Goal: Information Seeking & Learning: Learn about a topic

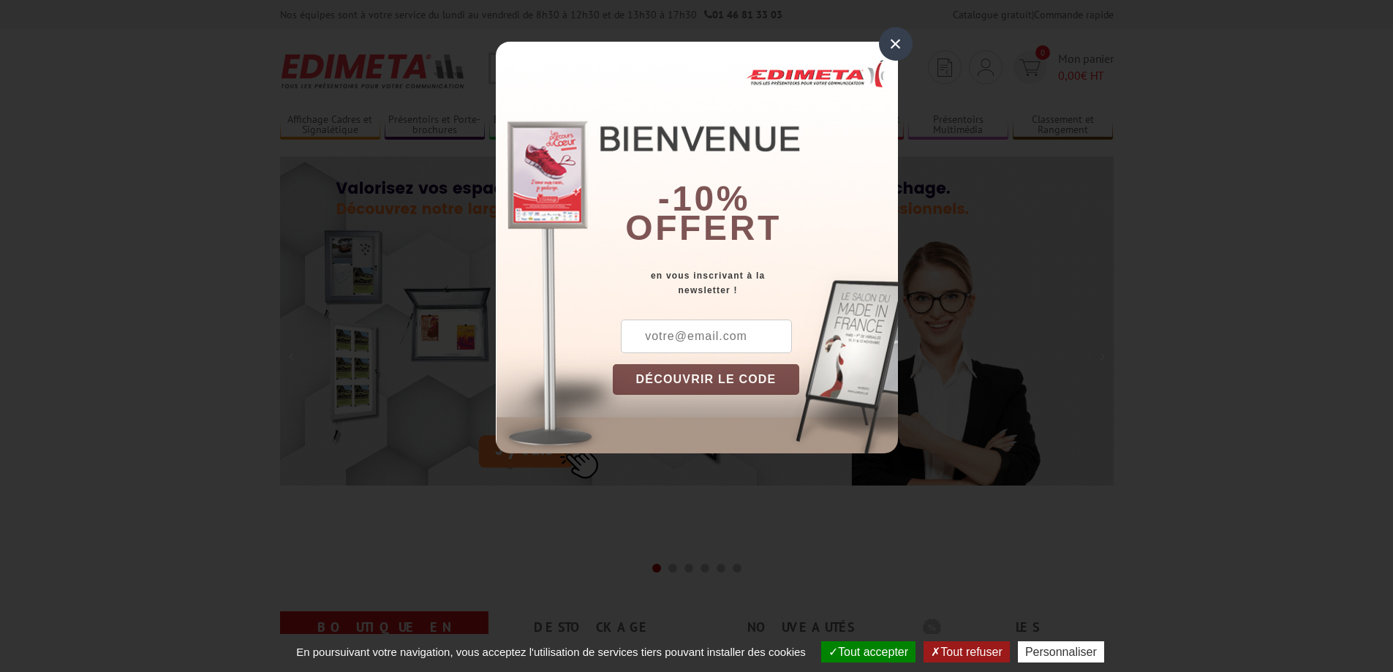
click at [906, 39] on div "×" at bounding box center [896, 44] width 34 height 34
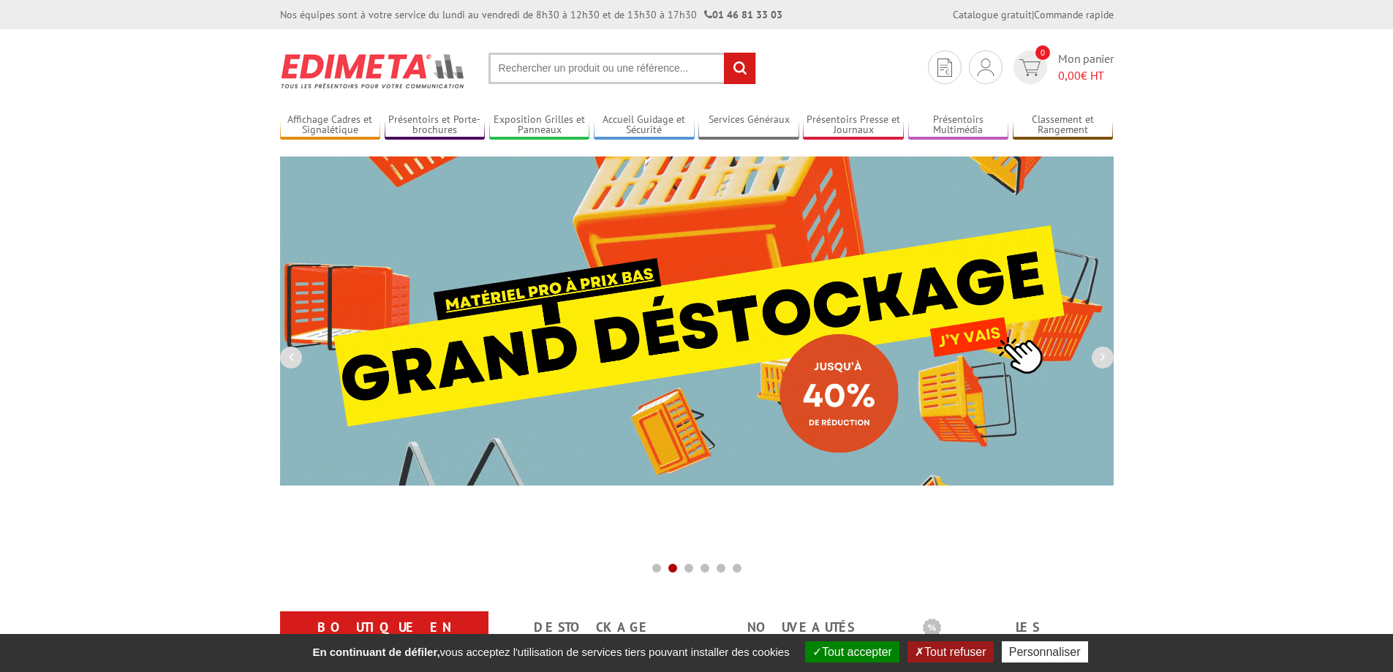
click at [621, 58] on input "text" at bounding box center [622, 68] width 268 height 31
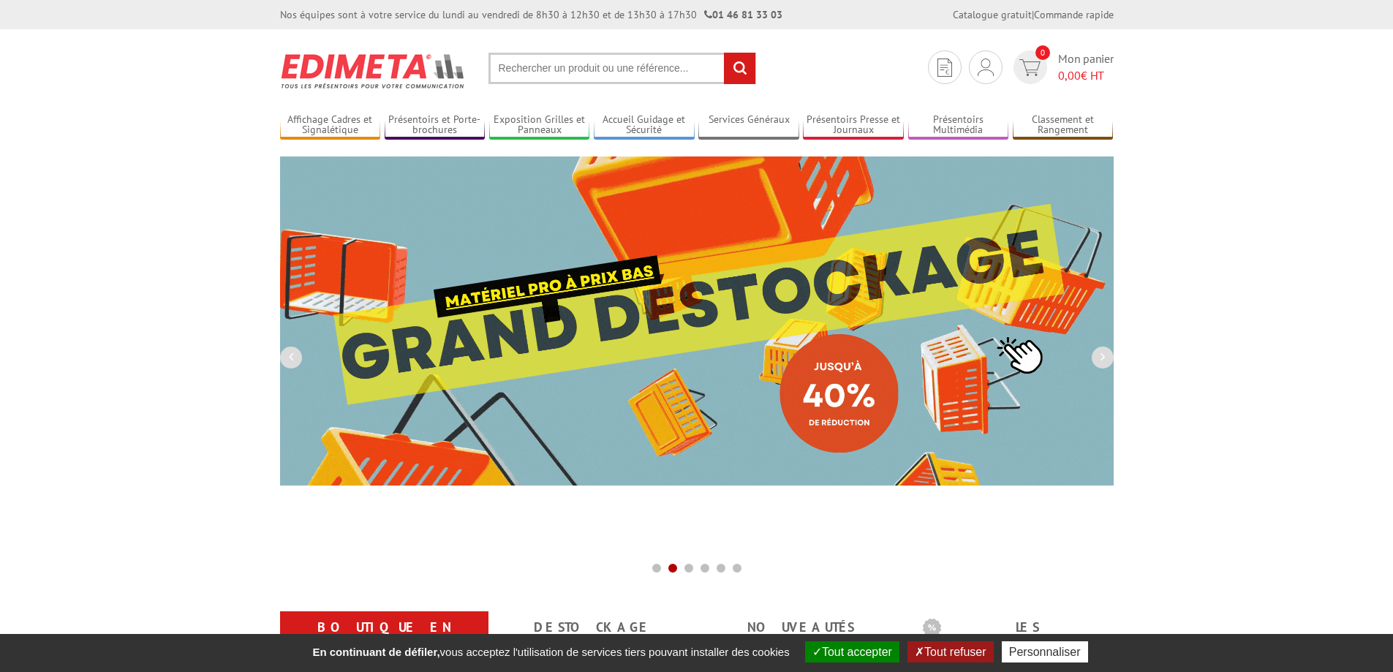
click at [563, 65] on input "text" at bounding box center [622, 68] width 268 height 31
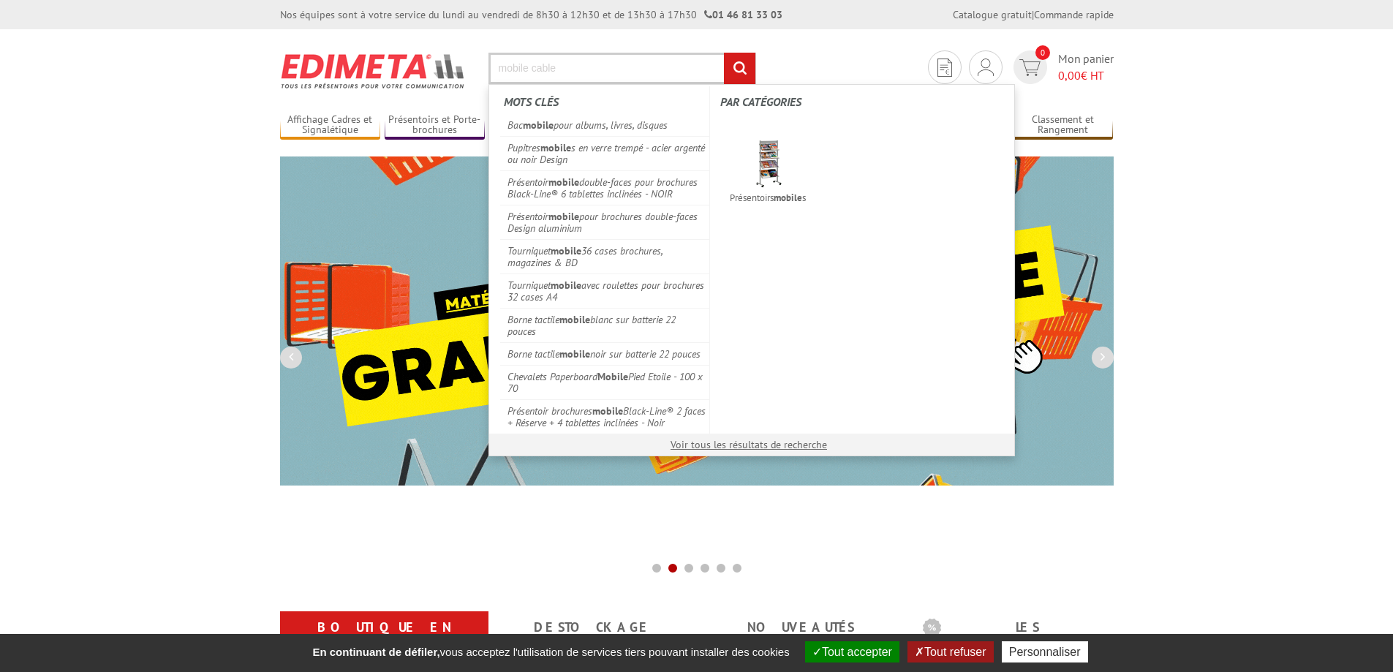
type input "mobile cable"
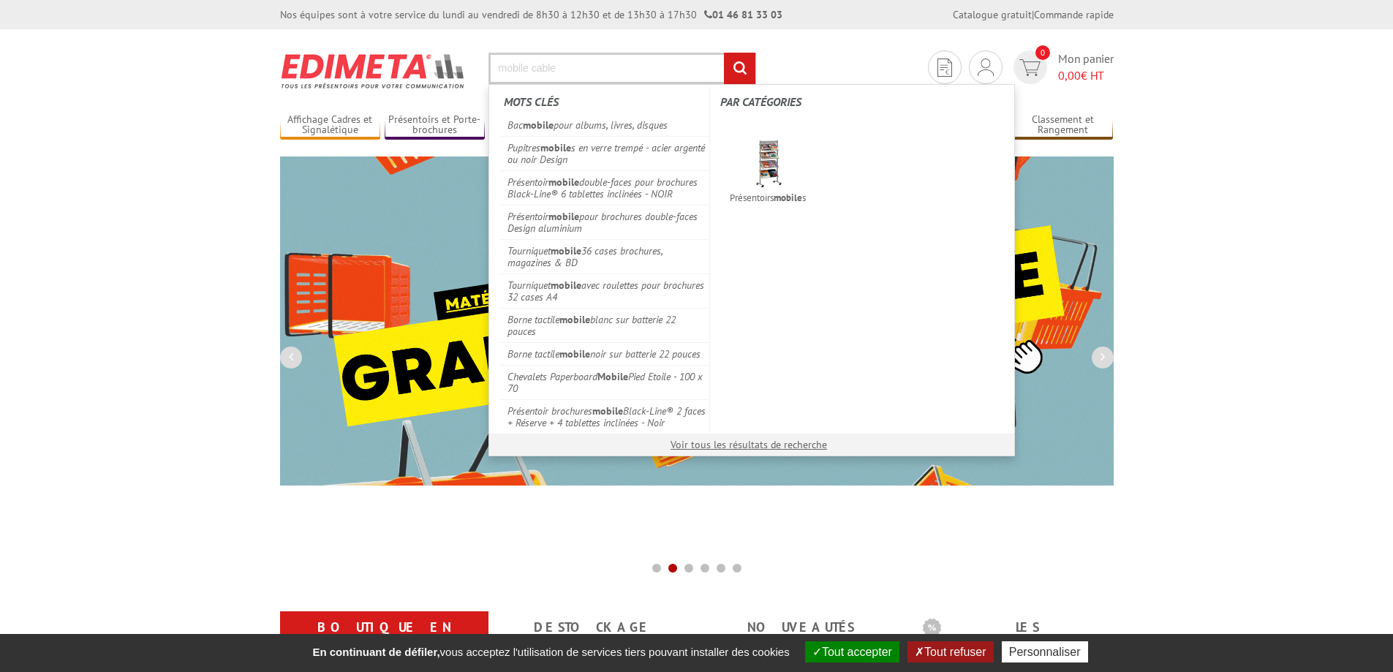
click at [724, 53] on input "rechercher" at bounding box center [739, 68] width 31 height 31
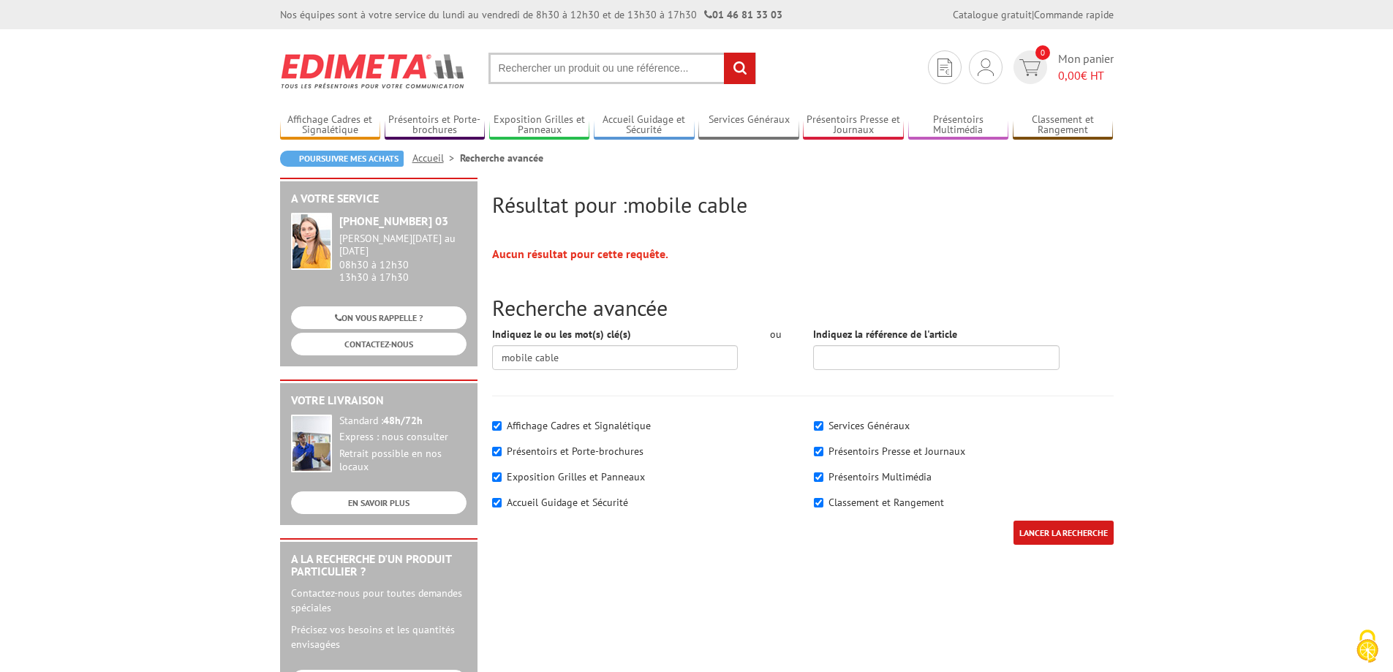
click at [526, 71] on input "text" at bounding box center [622, 68] width 268 height 31
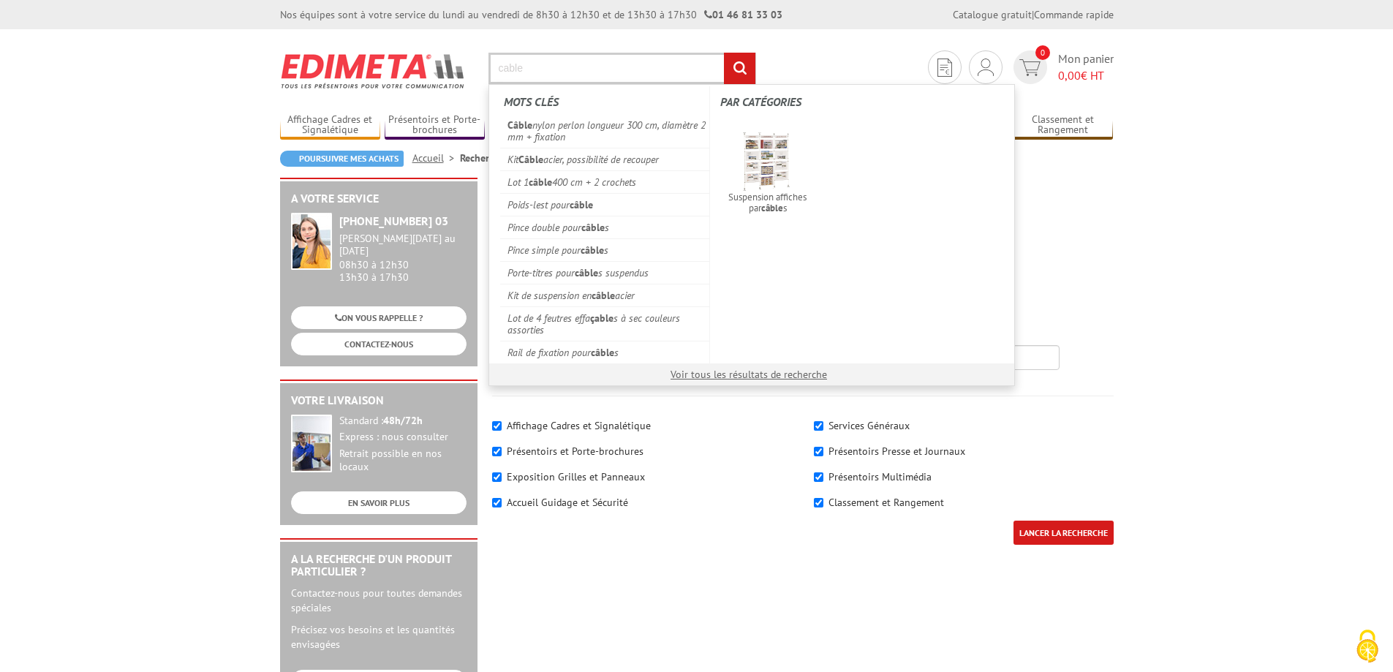
type input "cable"
click at [724, 53] on input "rechercher" at bounding box center [739, 68] width 31 height 31
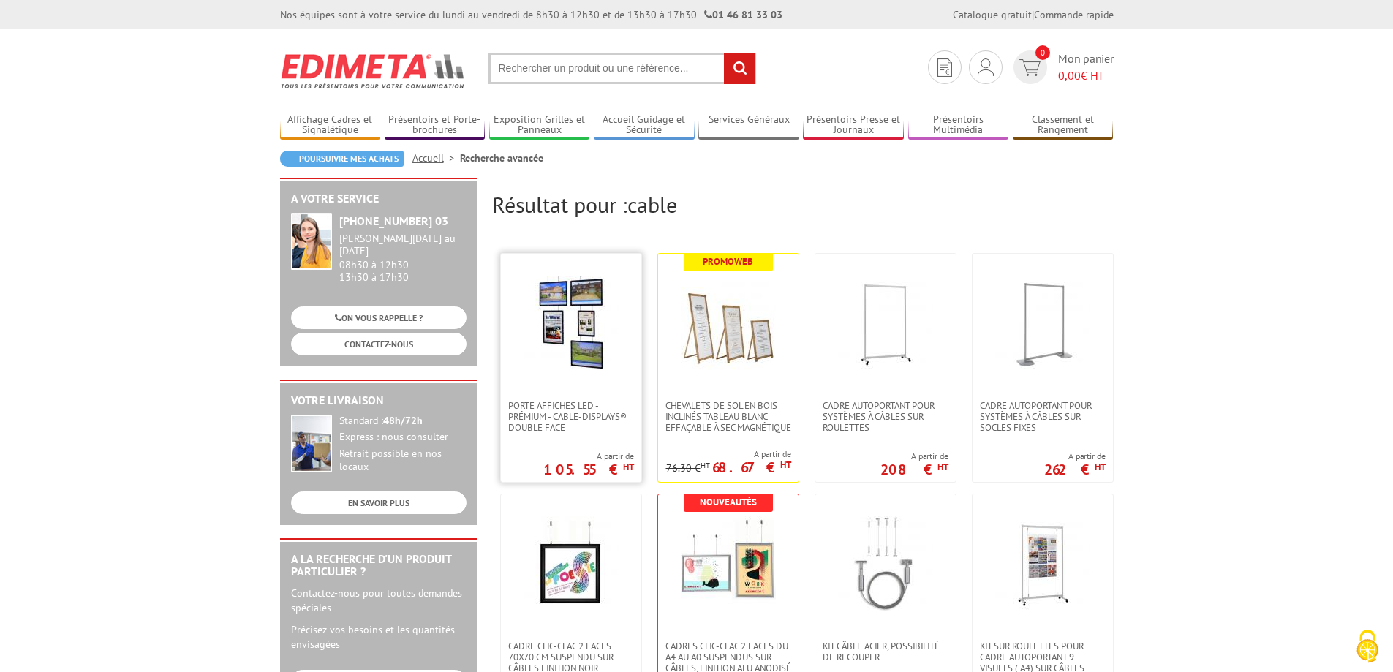
scroll to position [341, 0]
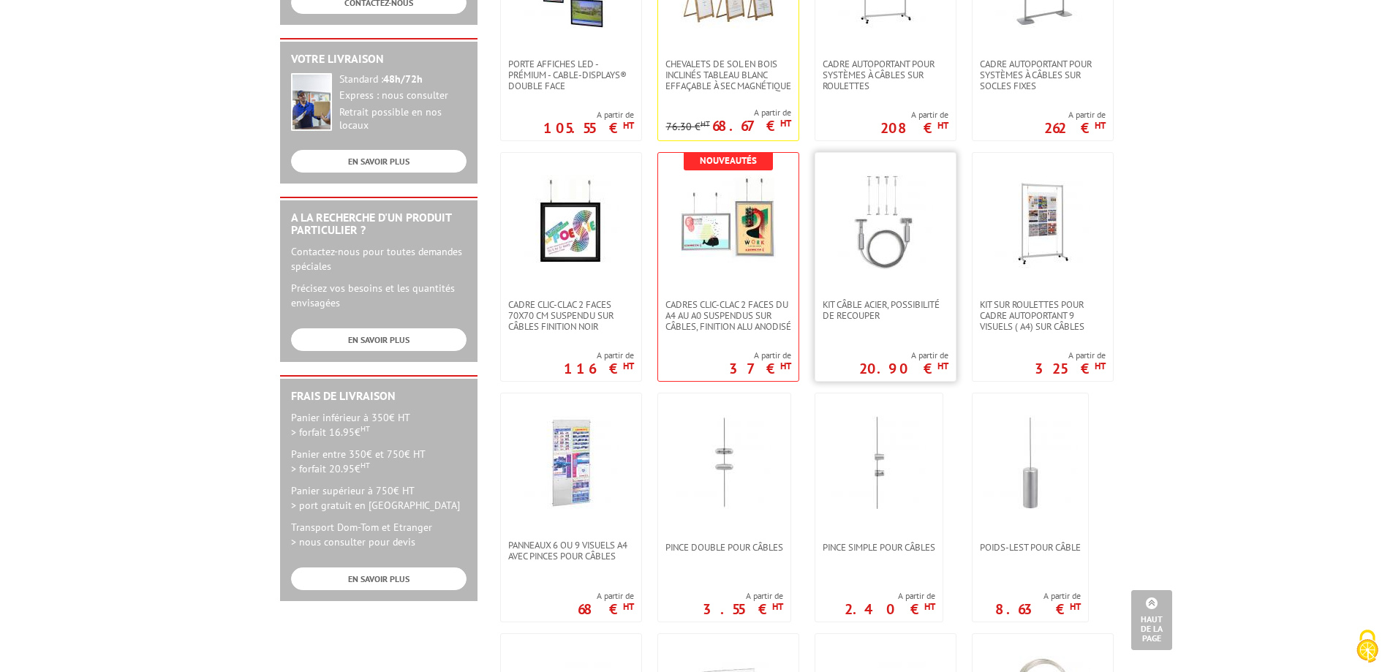
click at [852, 266] on img at bounding box center [885, 222] width 95 height 95
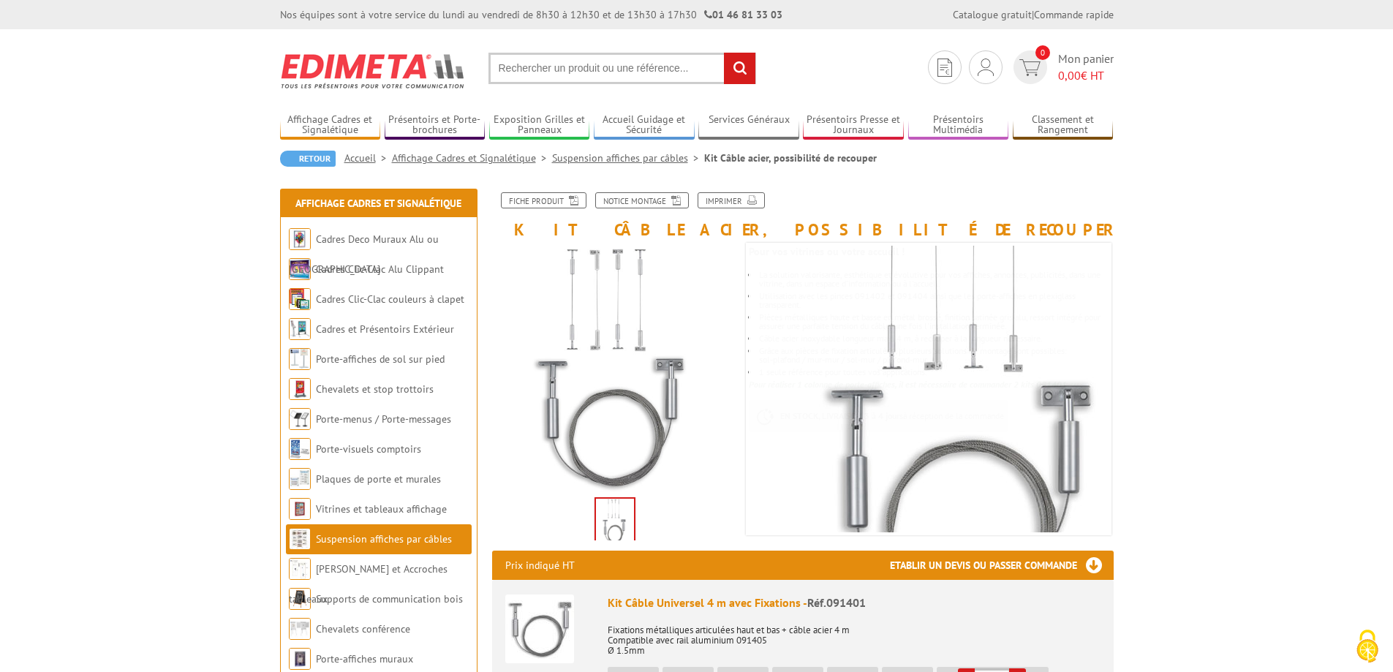
click at [530, 56] on input "text" at bounding box center [622, 68] width 268 height 31
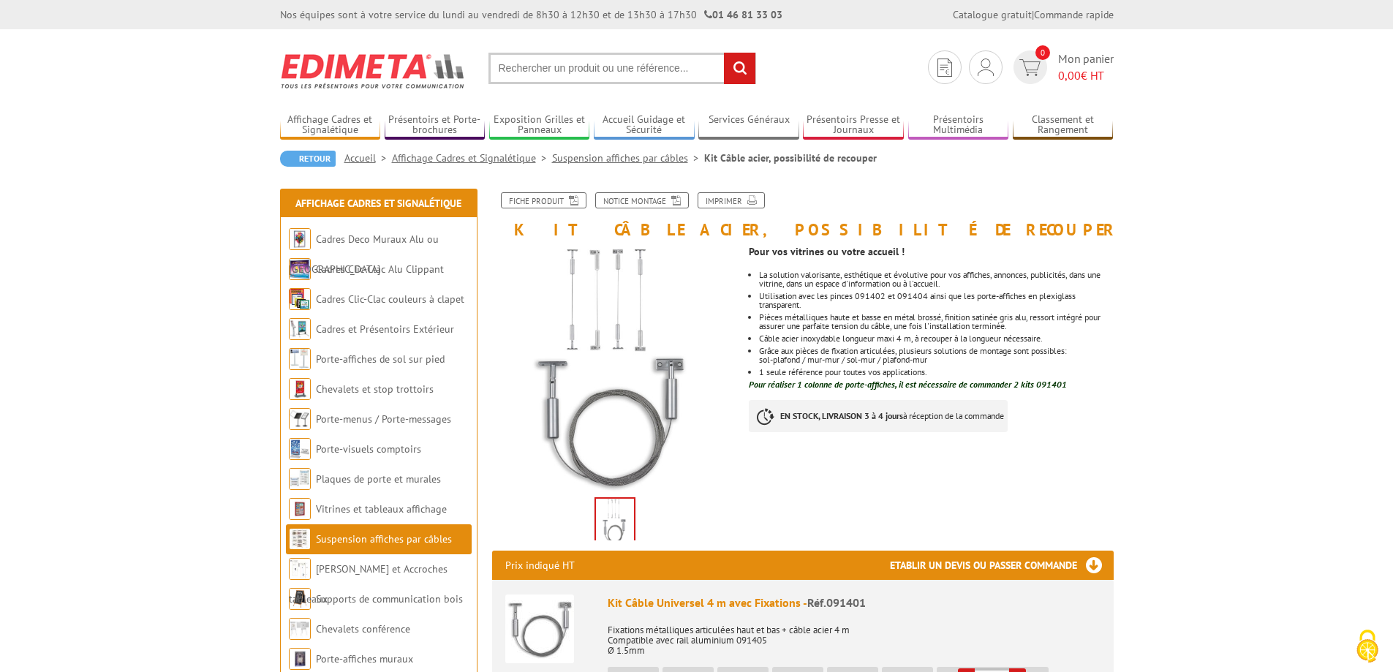
click at [531, 60] on input "text" at bounding box center [622, 68] width 268 height 31
type input "aimant cable"
click at [724, 53] on input "rechercher" at bounding box center [739, 68] width 31 height 31
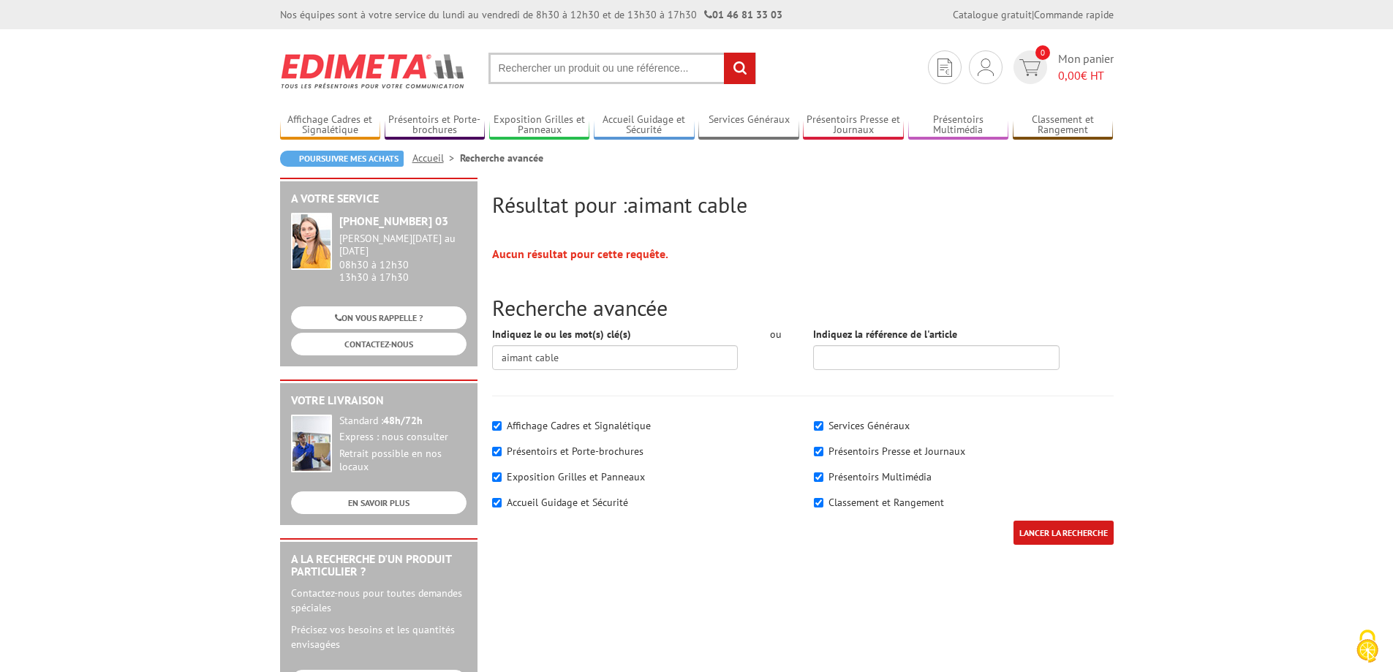
click at [531, 60] on input "text" at bounding box center [622, 68] width 268 height 31
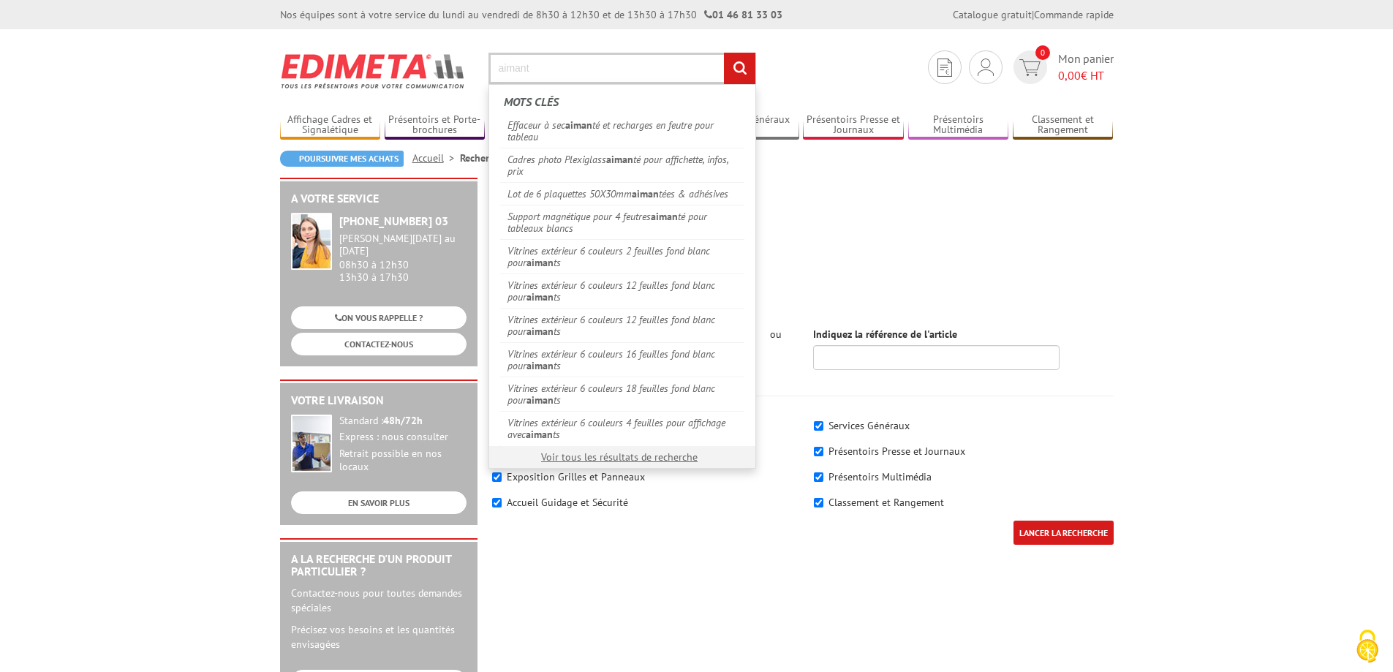
type input "aimant"
click at [724, 53] on input "rechercher" at bounding box center [739, 68] width 31 height 31
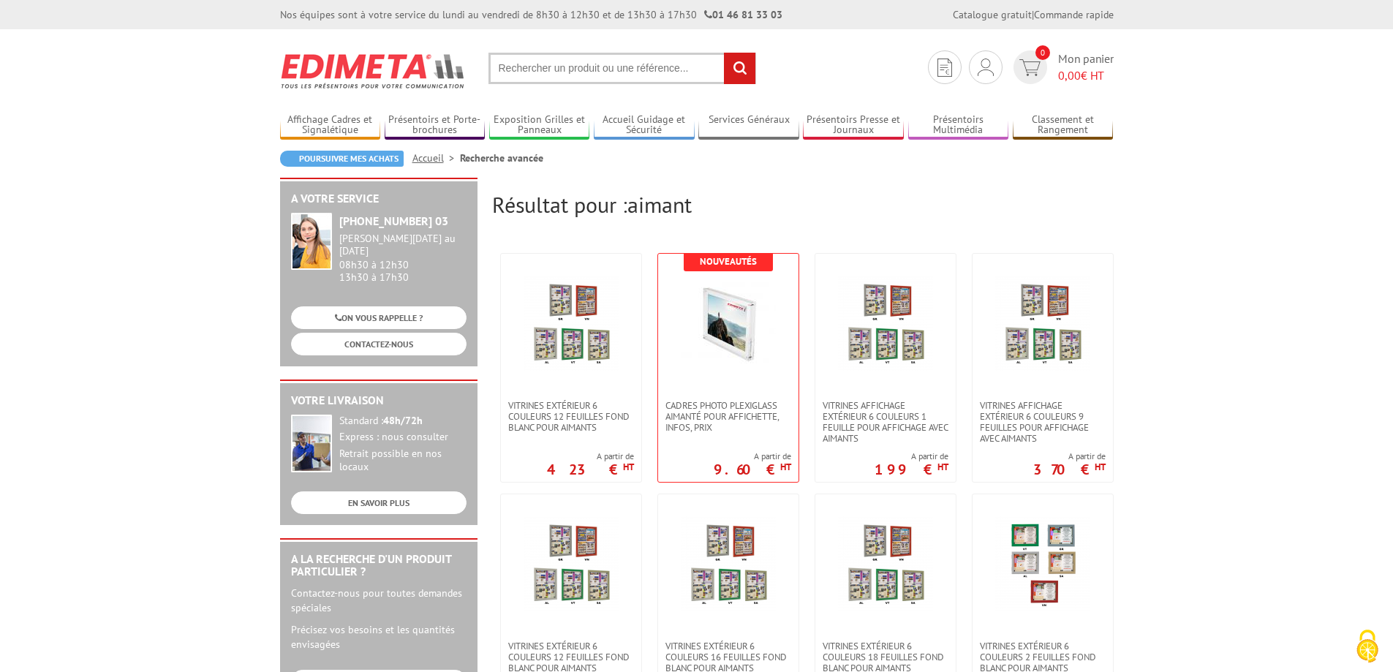
click at [531, 60] on input "text" at bounding box center [622, 68] width 268 height 31
type input "mangétique"
click at [724, 53] on input "rechercher" at bounding box center [739, 68] width 31 height 31
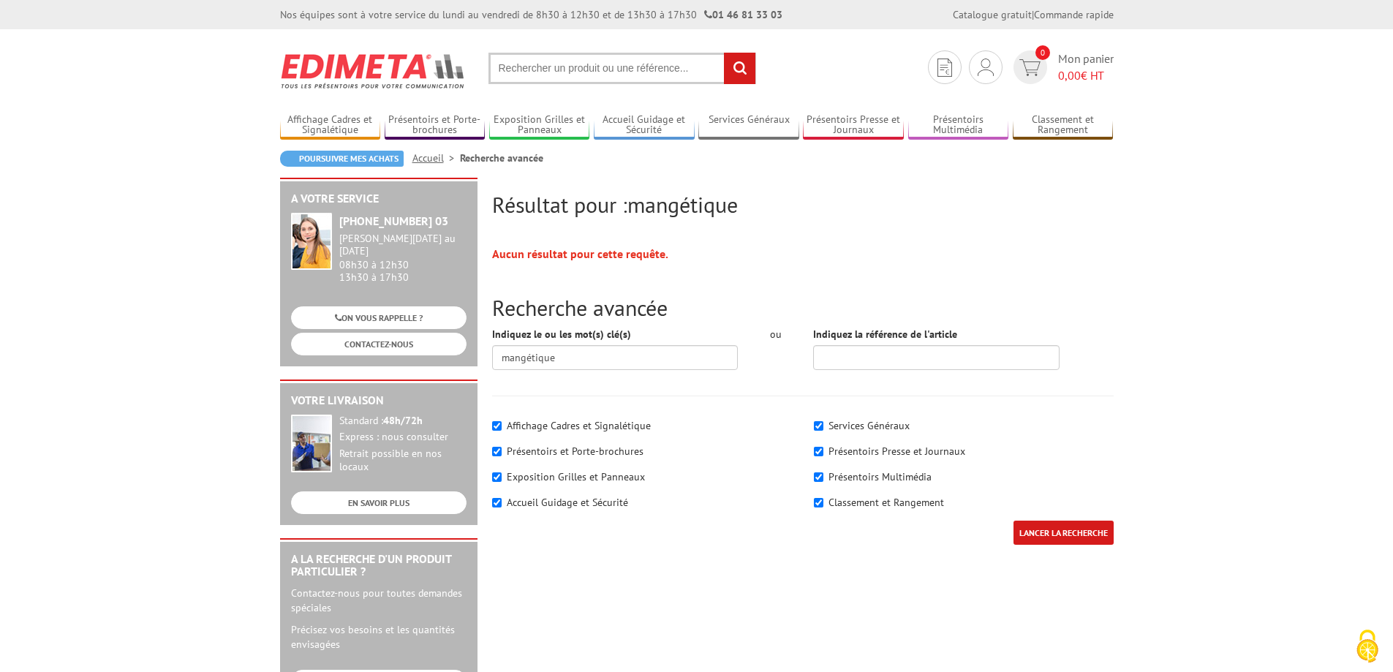
click at [610, 63] on input "text" at bounding box center [622, 68] width 268 height 31
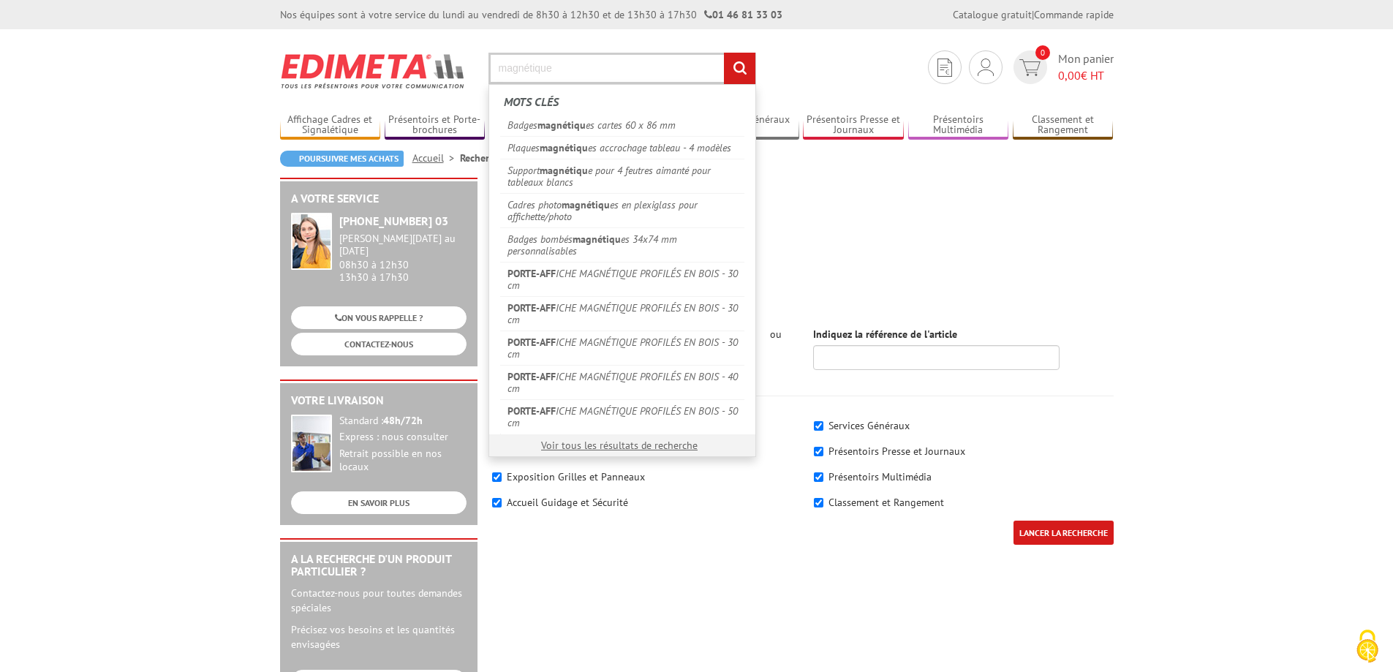
type input "magnétique"
click at [724, 53] on input "rechercher" at bounding box center [739, 68] width 31 height 31
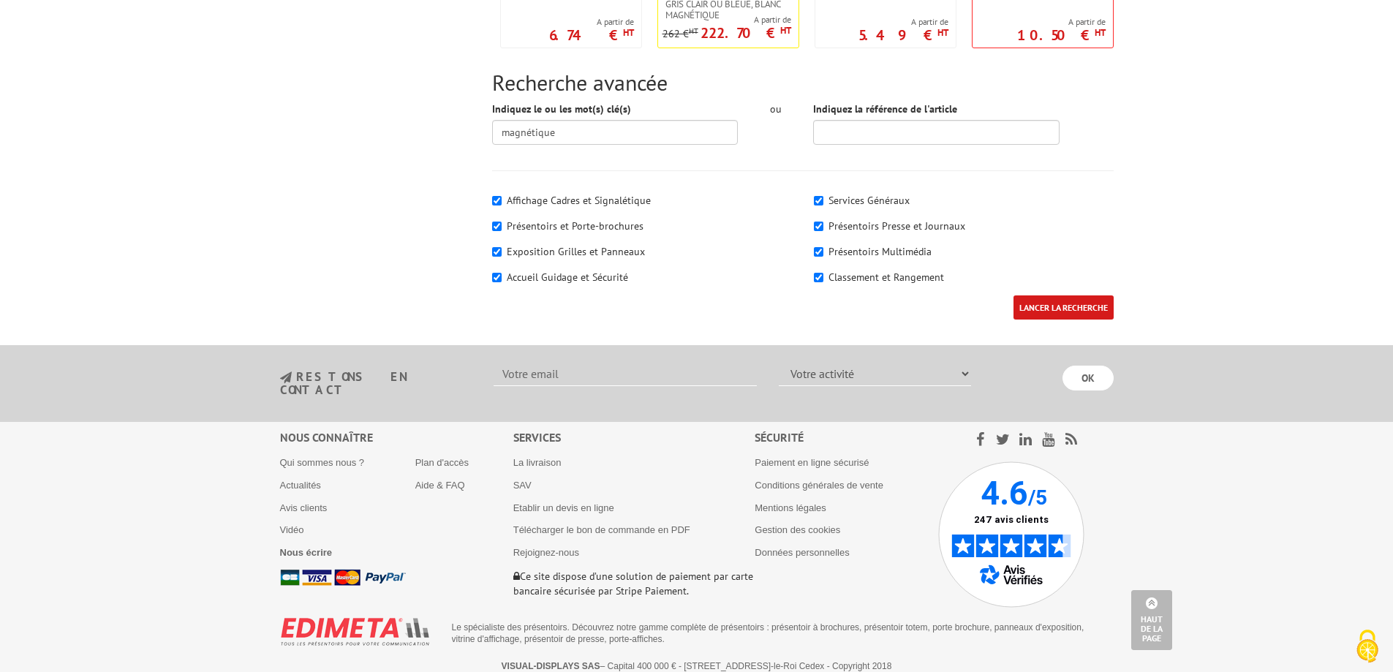
scroll to position [814, 0]
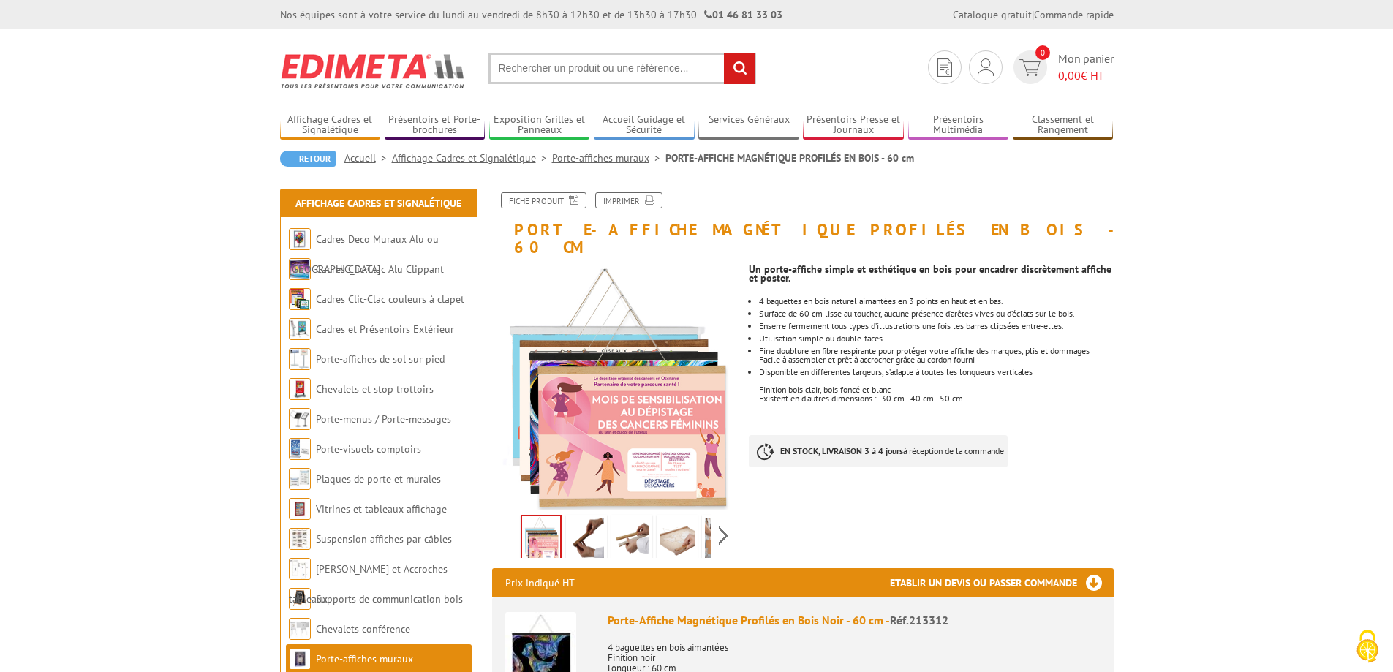
click at [605, 523] on link at bounding box center [586, 540] width 41 height 51
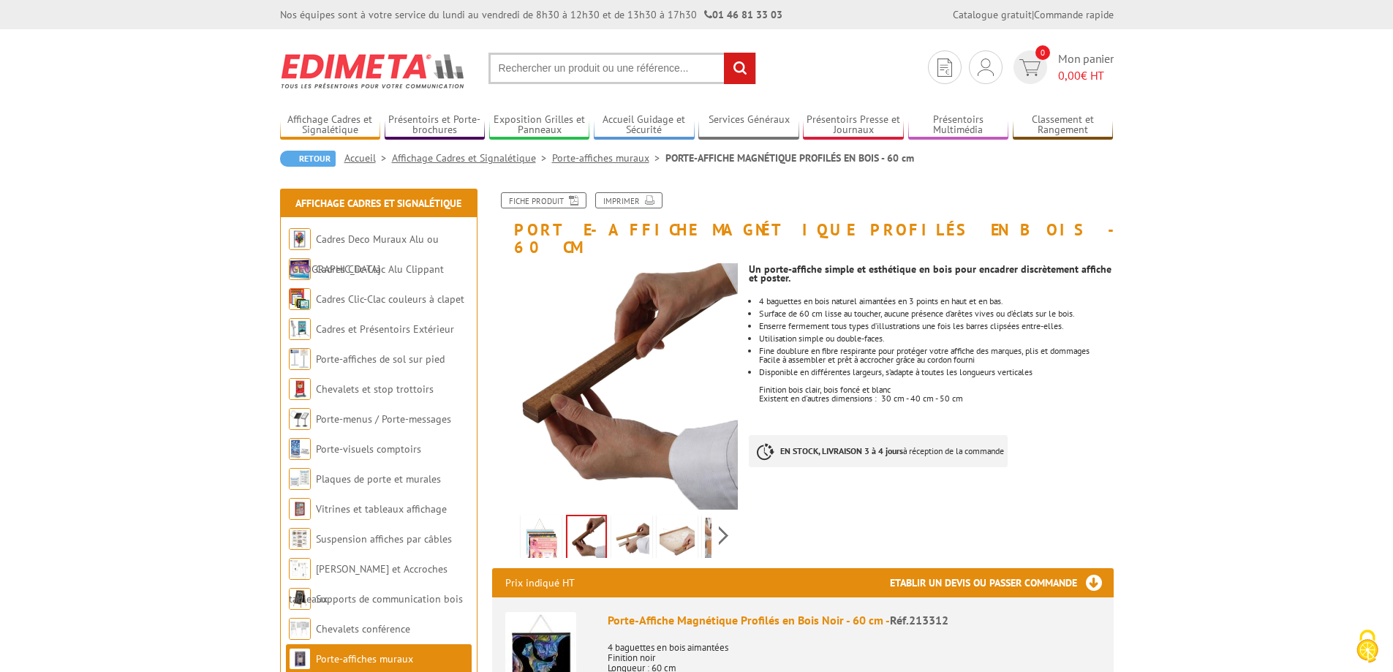
click at [639, 523] on img at bounding box center [631, 540] width 35 height 45
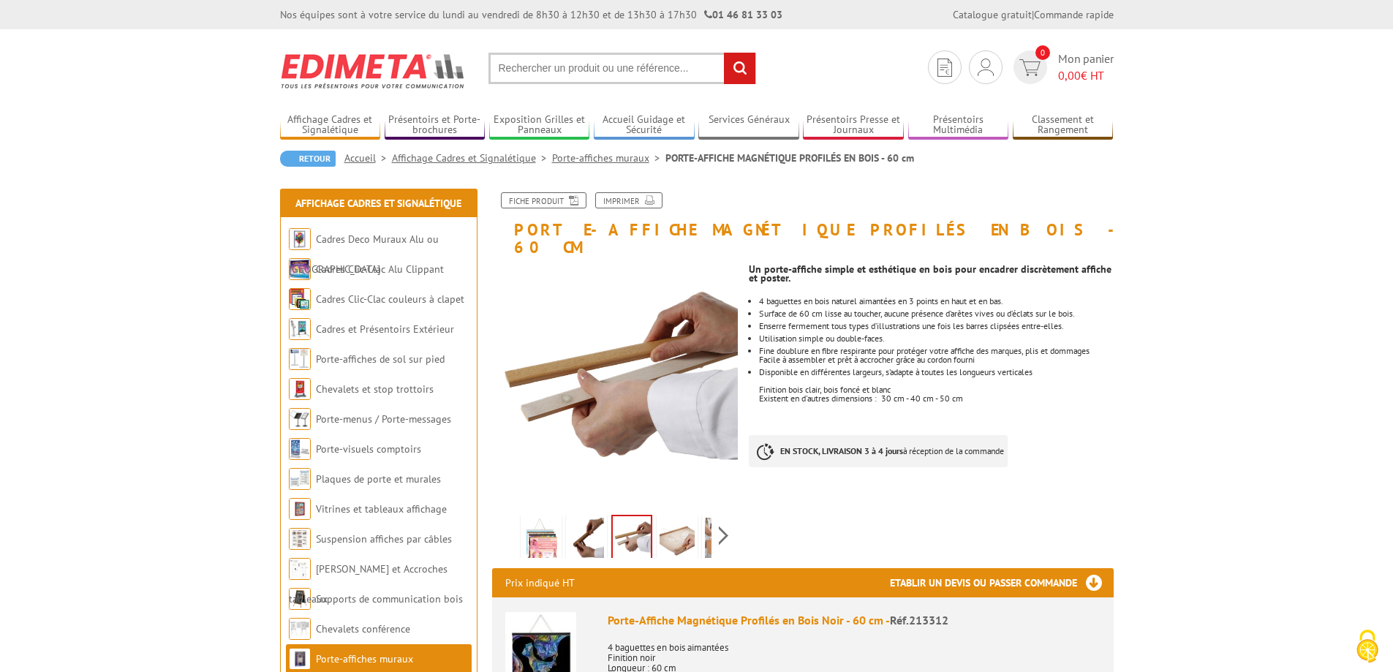
click at [682, 524] on img at bounding box center [676, 540] width 35 height 45
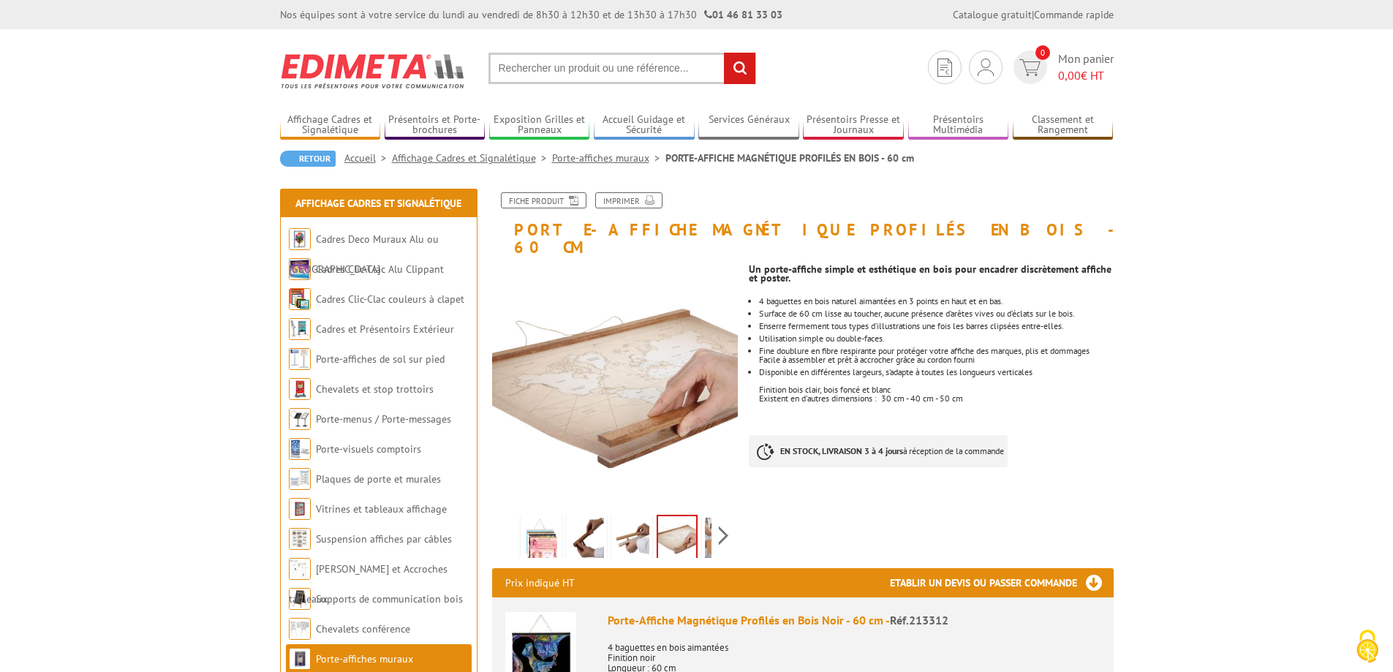
click at [710, 525] on img at bounding box center [722, 540] width 35 height 45
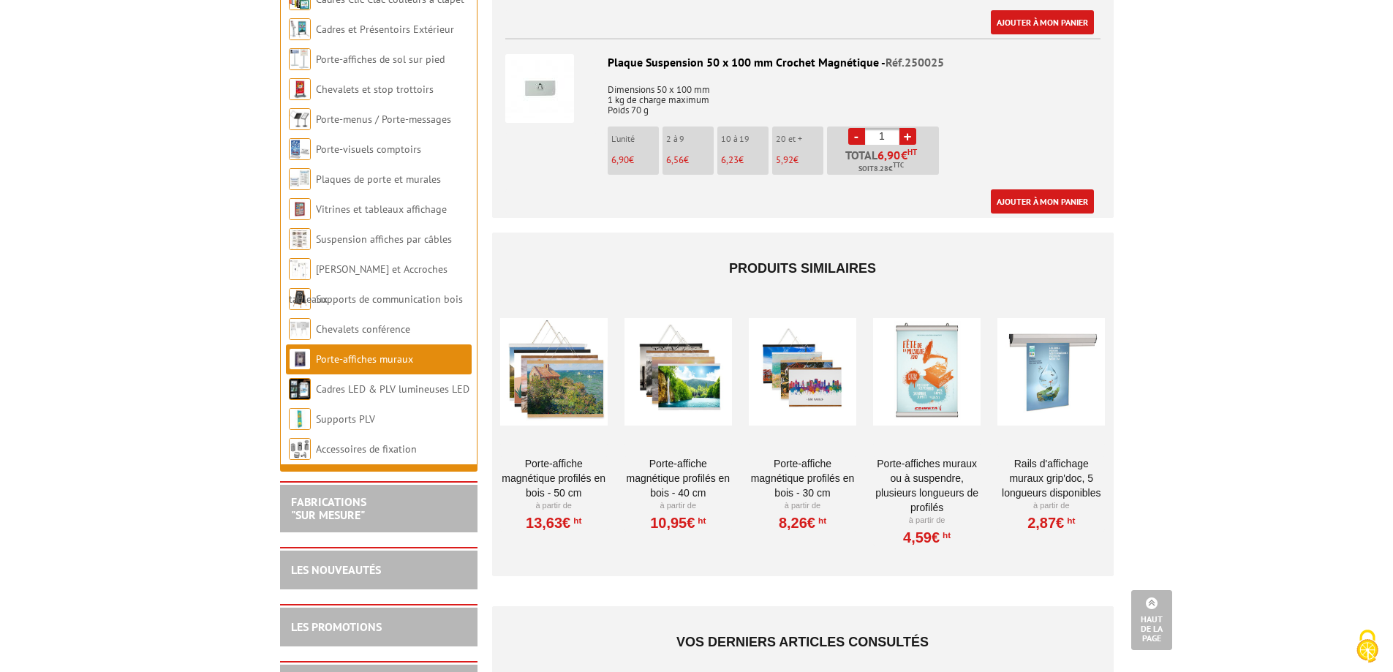
scroll to position [1365, 0]
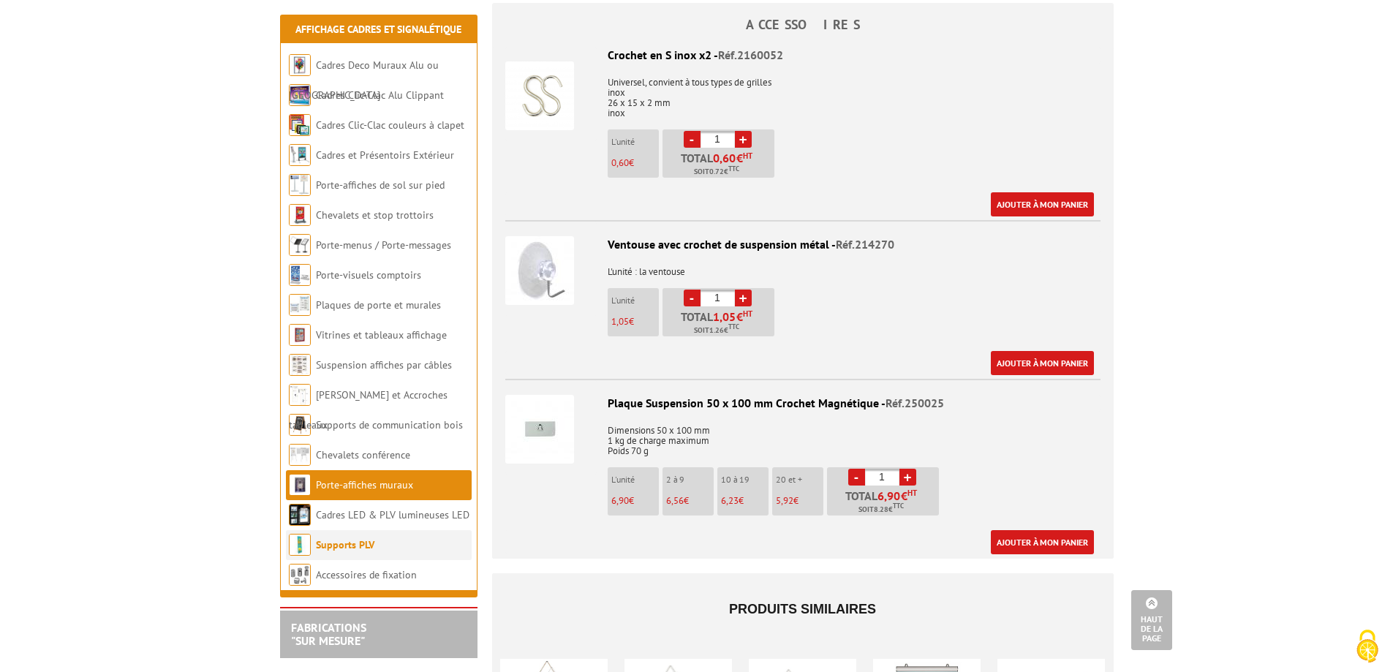
click at [345, 537] on li "Supports PLV" at bounding box center [379, 545] width 186 height 30
click at [360, 578] on link "Accessoires de fixation" at bounding box center [367, 574] width 102 height 13
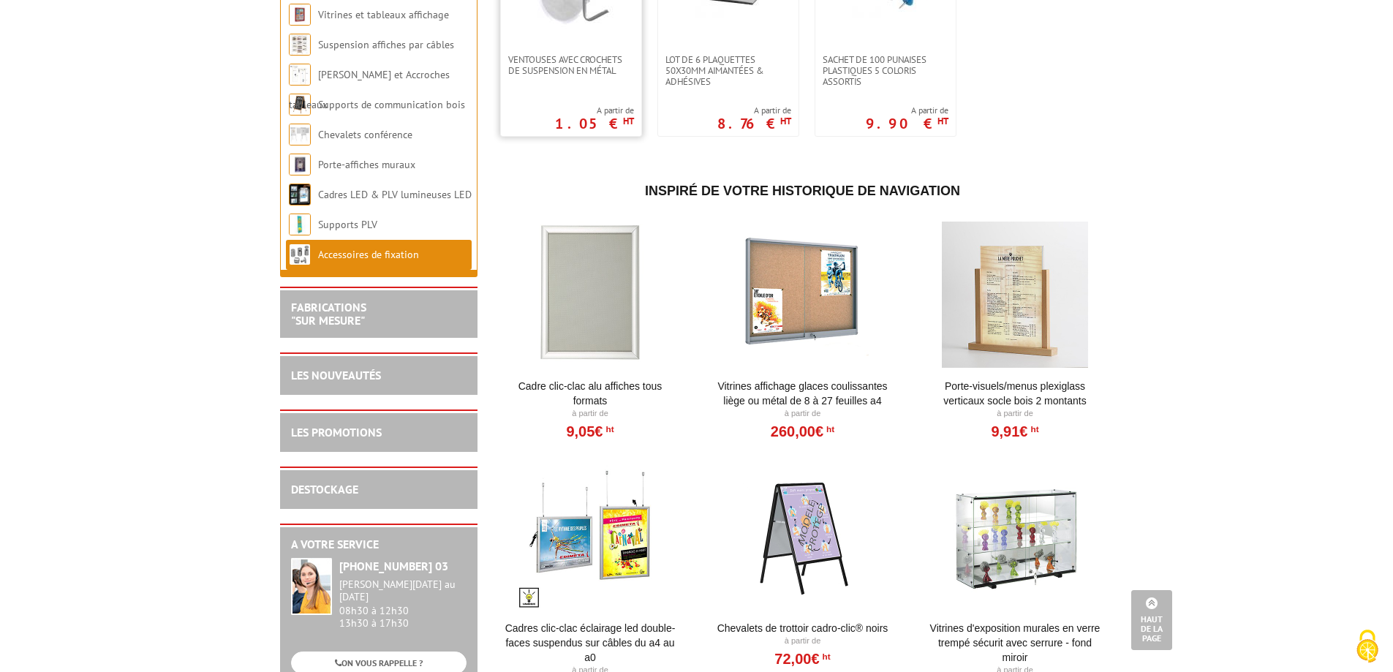
scroll to position [1023, 0]
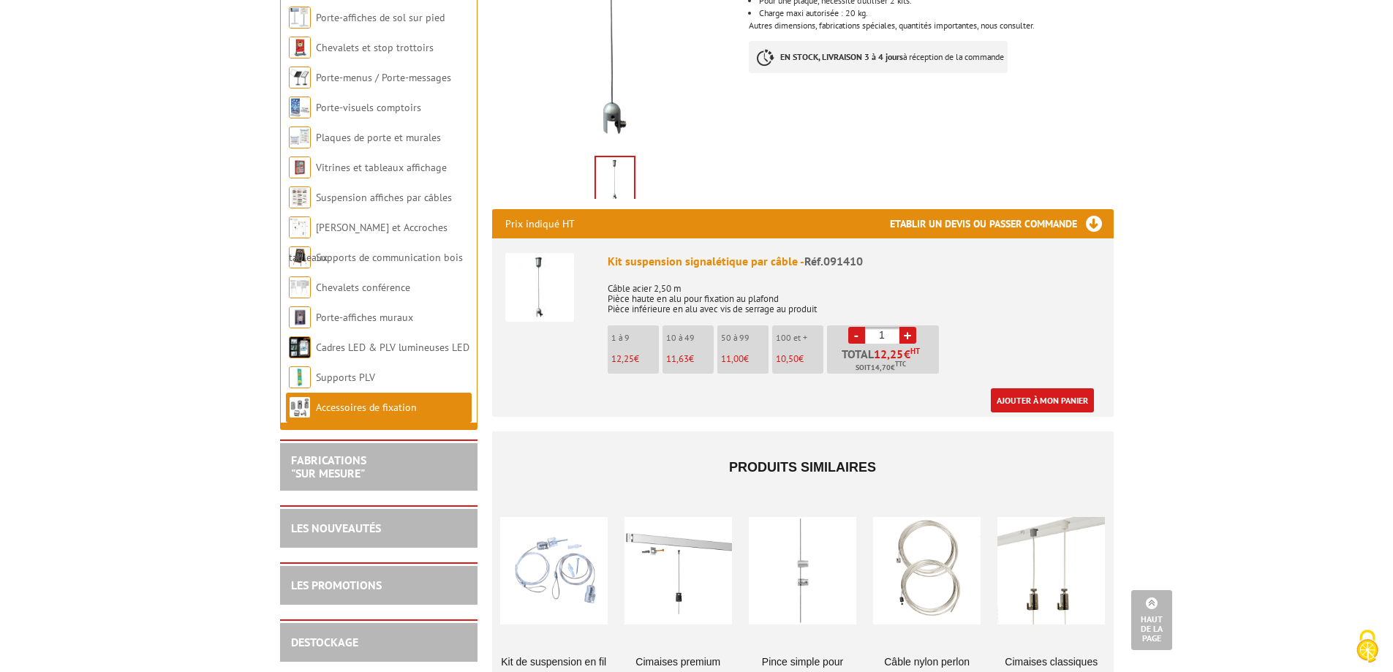
scroll to position [682, 0]
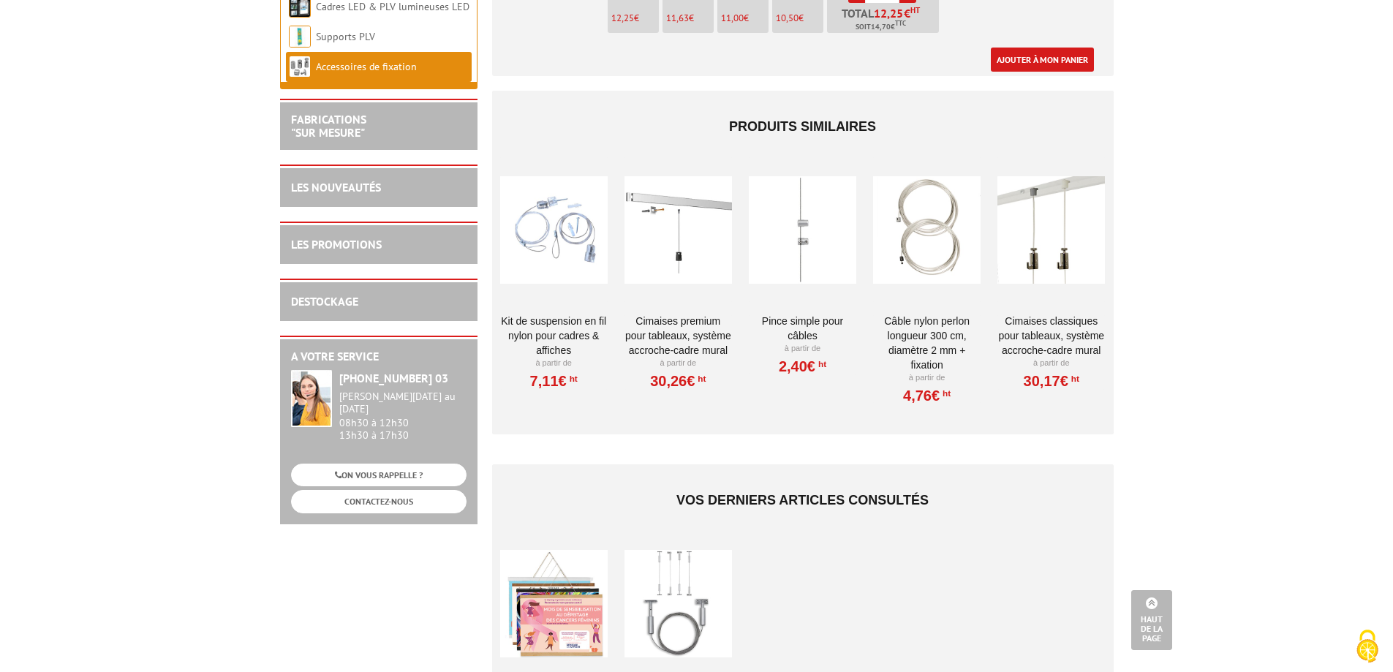
drag, startPoint x: 1004, startPoint y: 430, endPoint x: 1215, endPoint y: 511, distance: 226.3
click at [1215, 511] on body "Nos équipes sont à votre service du lundi au vendredi de 8h30 à 12h30 et de 13h…" at bounding box center [696, 230] width 1393 height 1824
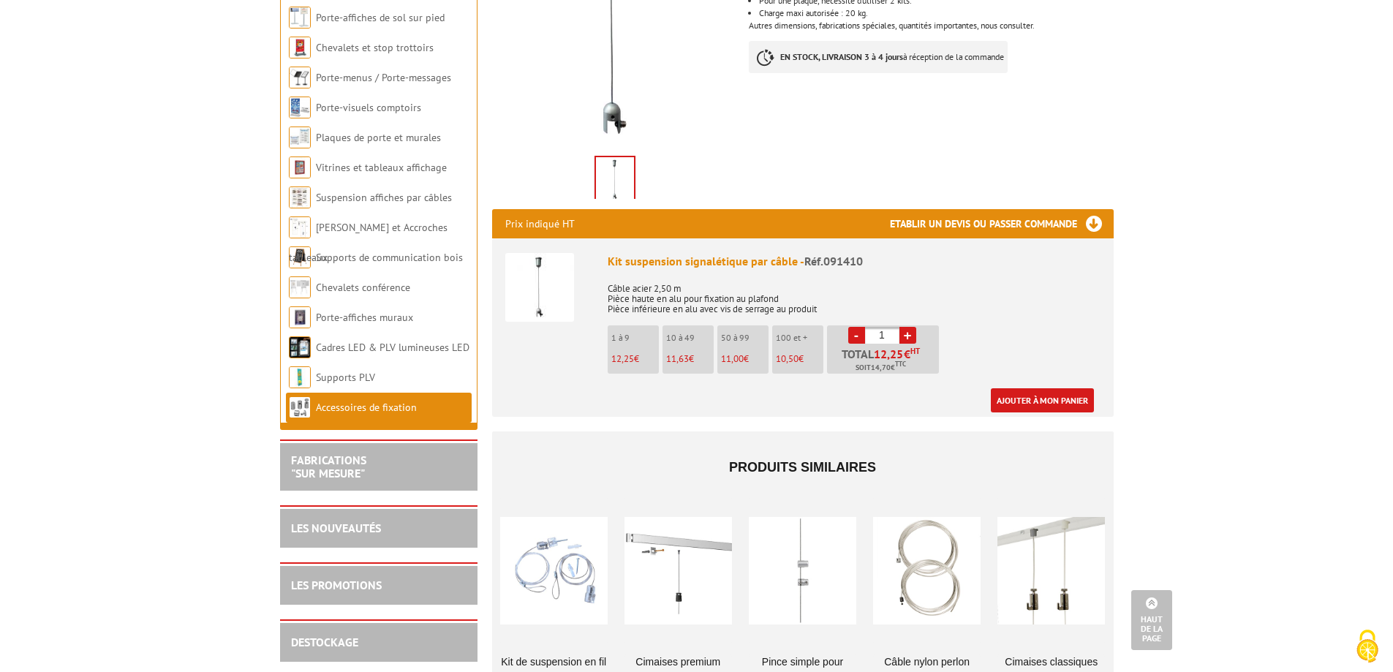
scroll to position [0, 0]
